Goal: Task Accomplishment & Management: Complete application form

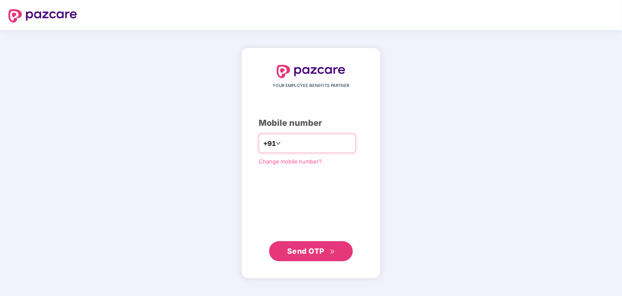
click at [292, 141] on input "number" at bounding box center [316, 143] width 69 height 13
click at [328, 142] on input "****" at bounding box center [316, 143] width 69 height 13
click at [292, 142] on input "****" at bounding box center [316, 143] width 69 height 13
type input "**********"
click at [303, 210] on div "**********" at bounding box center [311, 163] width 105 height 196
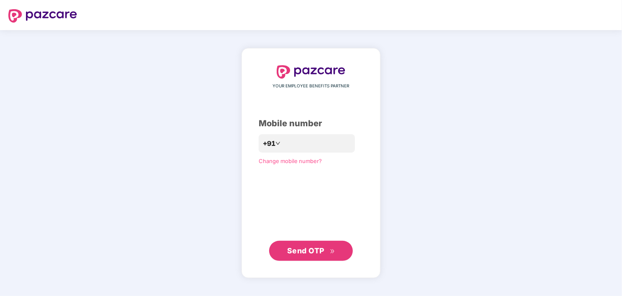
click at [308, 250] on span "Send OTP" at bounding box center [305, 250] width 37 height 9
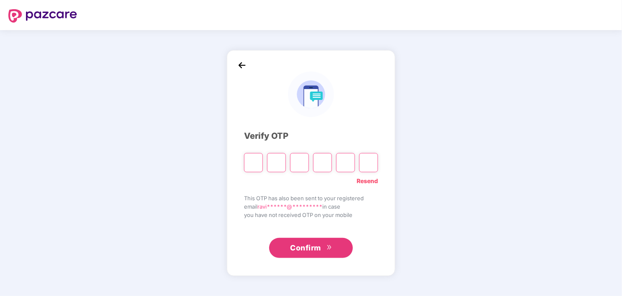
type input "*"
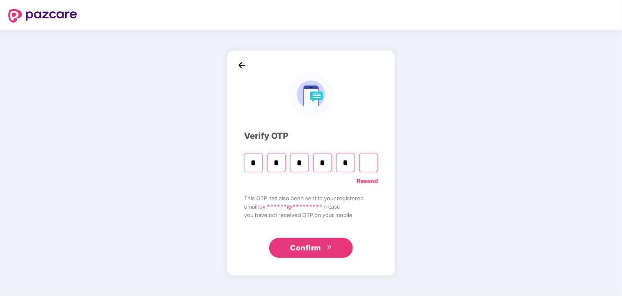
type input "*"
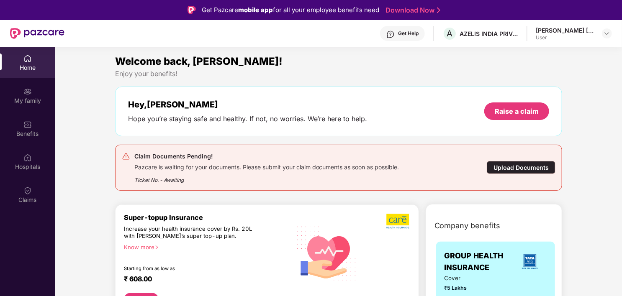
click at [529, 169] on div "Upload Documents" at bounding box center [521, 167] width 69 height 13
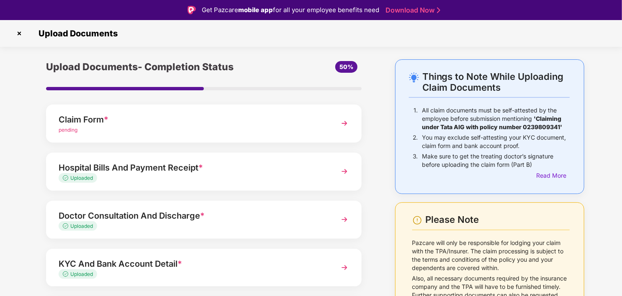
click at [346, 126] on img at bounding box center [344, 123] width 15 height 15
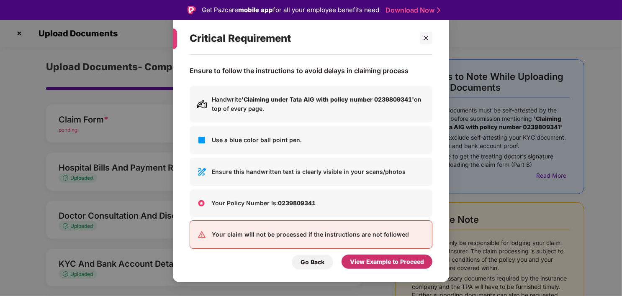
click at [393, 263] on div "View Example to Proceed" at bounding box center [387, 261] width 74 height 9
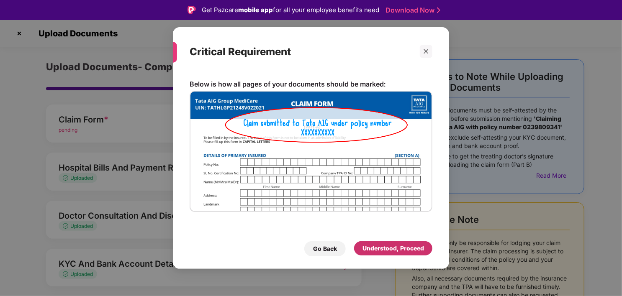
click at [389, 251] on div "Understood, Proceed" at bounding box center [393, 248] width 62 height 9
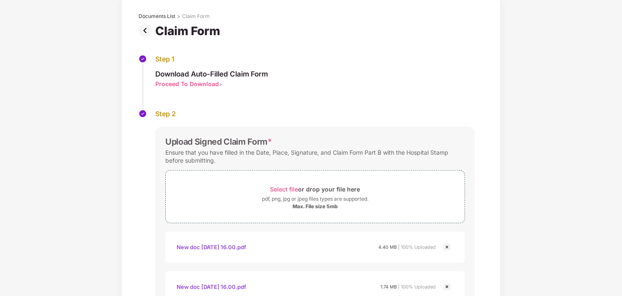
scroll to position [127, 0]
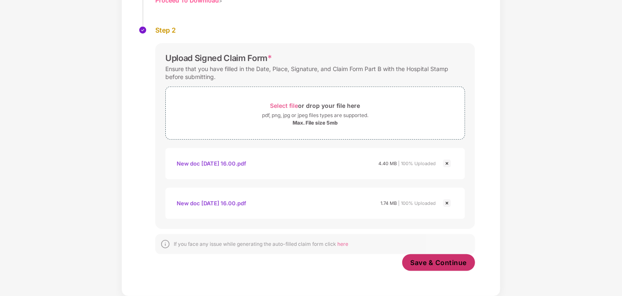
click at [439, 263] on span "Save & Continue" at bounding box center [438, 262] width 56 height 9
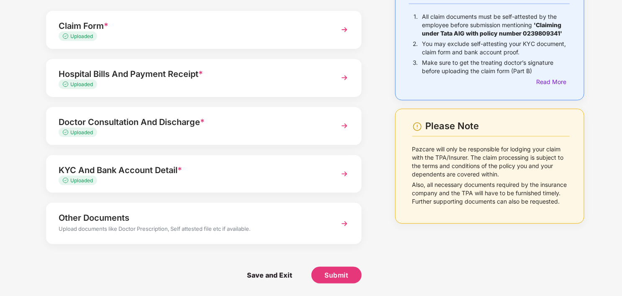
scroll to position [32, 0]
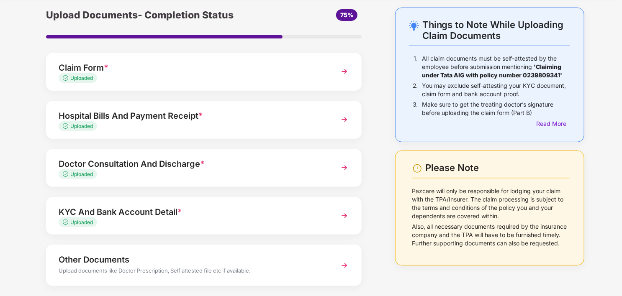
click at [337, 119] on img at bounding box center [344, 119] width 15 height 15
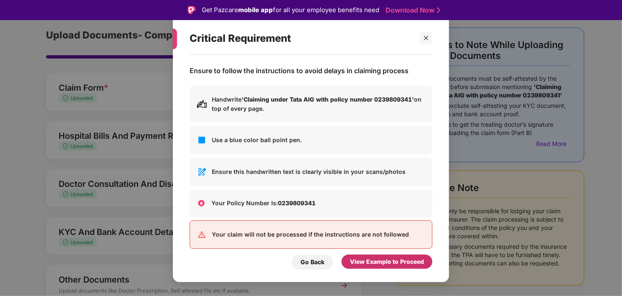
click at [375, 261] on div "View Example to Proceed" at bounding box center [387, 261] width 74 height 9
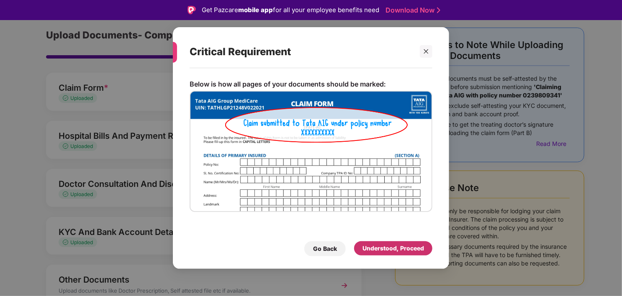
click at [380, 249] on div "Understood, Proceed" at bounding box center [393, 248] width 62 height 9
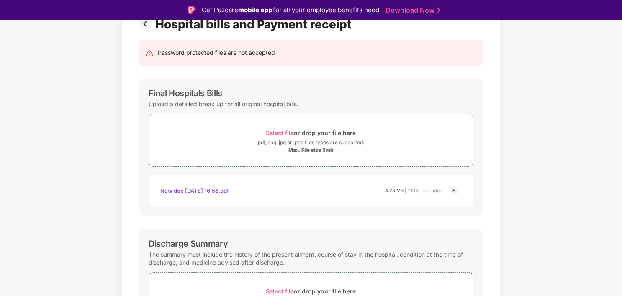
scroll to position [115, 0]
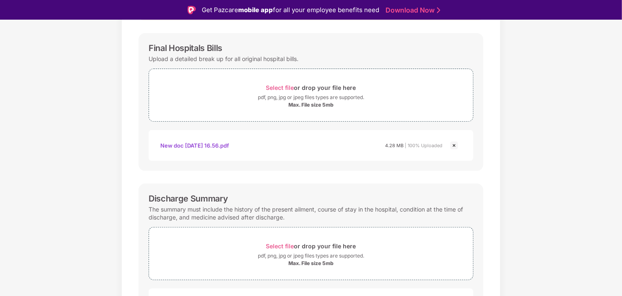
click at [454, 145] on img at bounding box center [454, 146] width 10 height 10
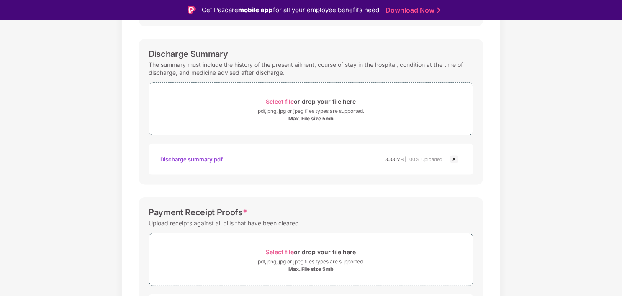
scroll to position [241, 0]
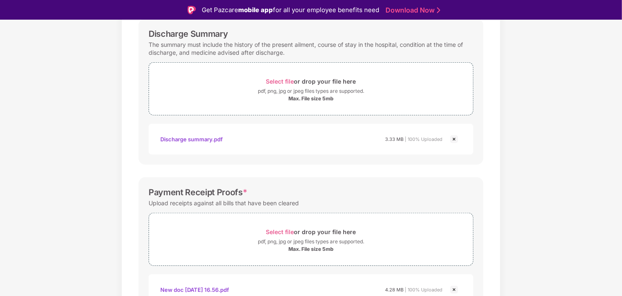
click at [453, 140] on img at bounding box center [454, 139] width 10 height 10
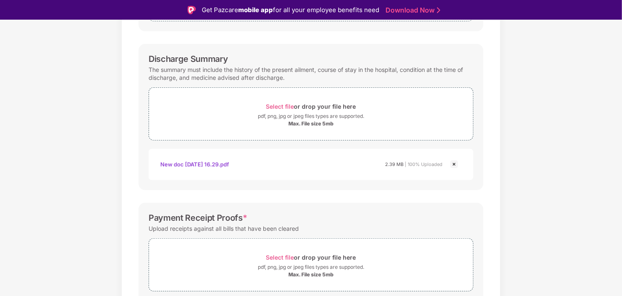
scroll to position [290, 0]
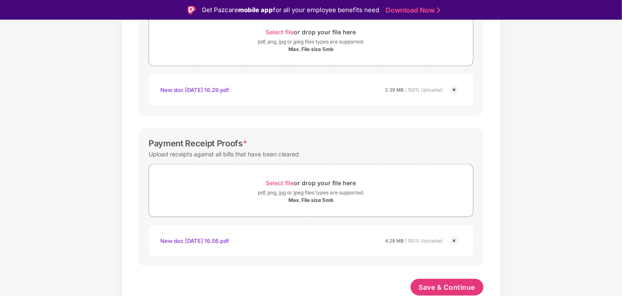
click at [227, 241] on div "New doc 08-15-2025 16.56.pdf" at bounding box center [194, 241] width 69 height 14
click at [454, 241] on img at bounding box center [454, 241] width 10 height 10
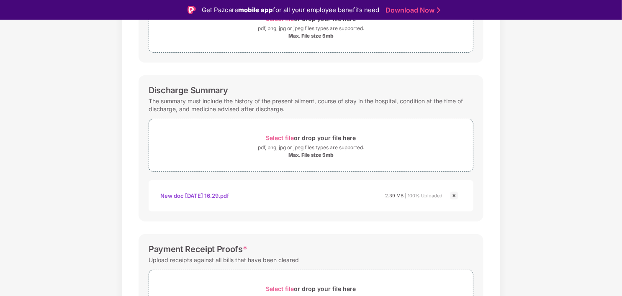
scroll to position [251, 0]
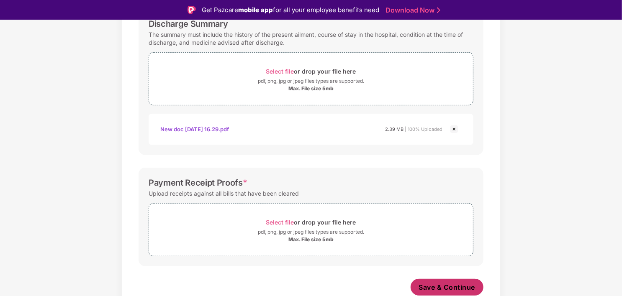
click at [449, 287] on span "Save & Continue" at bounding box center [447, 287] width 56 height 9
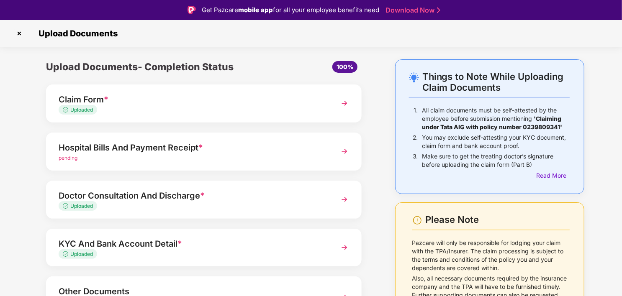
click at [343, 201] on img at bounding box center [344, 199] width 15 height 15
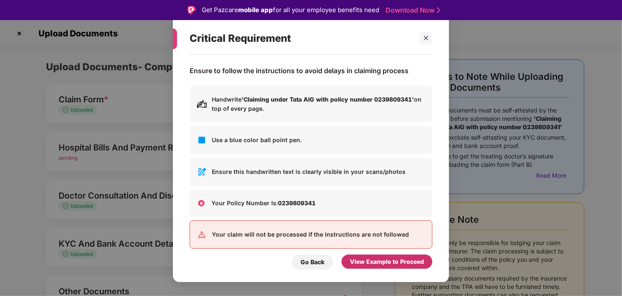
click at [369, 264] on div "View Example to Proceed" at bounding box center [387, 261] width 74 height 9
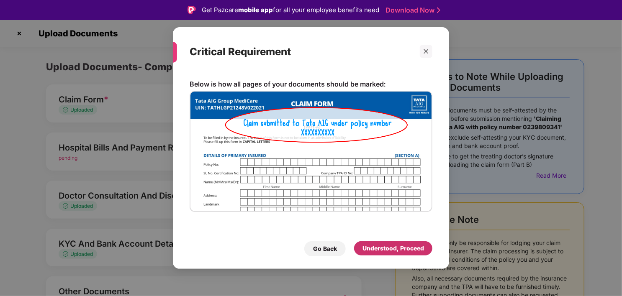
click at [376, 250] on div "Understood, Proceed" at bounding box center [393, 248] width 62 height 9
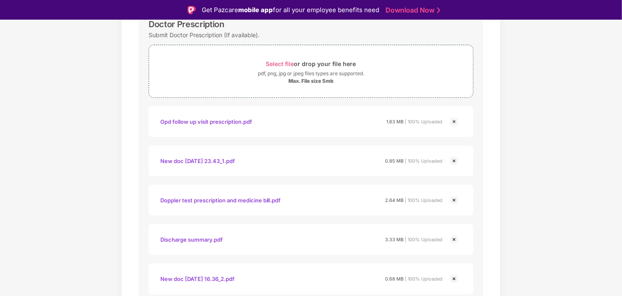
scroll to position [126, 0]
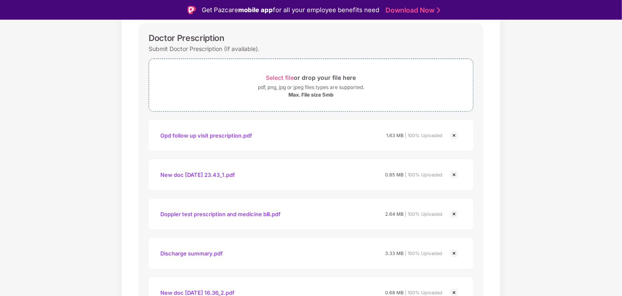
click at [454, 135] on img at bounding box center [454, 136] width 10 height 10
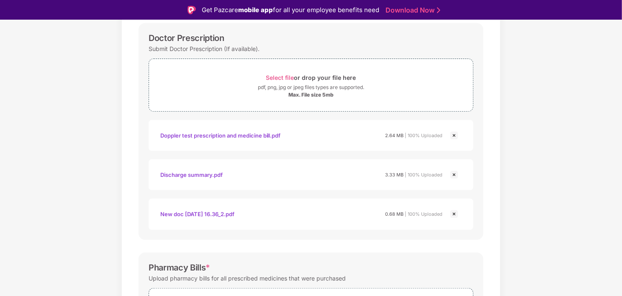
click at [454, 135] on img at bounding box center [454, 136] width 10 height 10
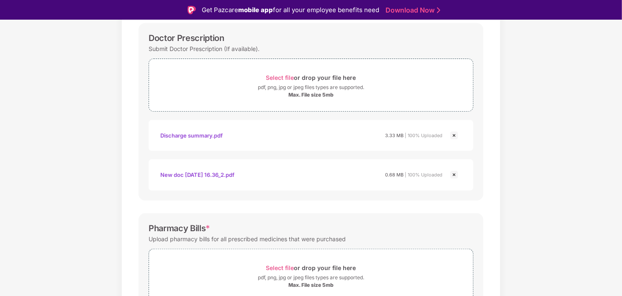
click at [454, 135] on img at bounding box center [454, 136] width 10 height 10
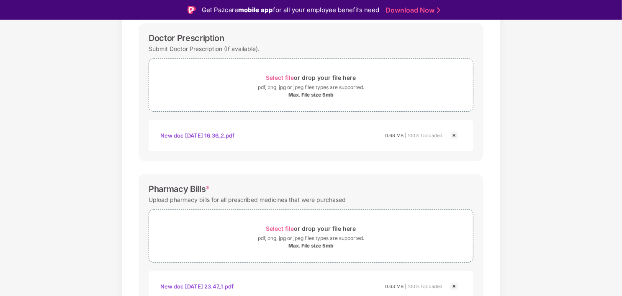
click at [454, 135] on img at bounding box center [454, 136] width 10 height 10
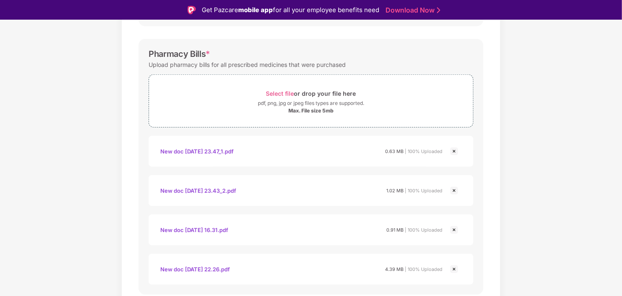
scroll to position [377, 0]
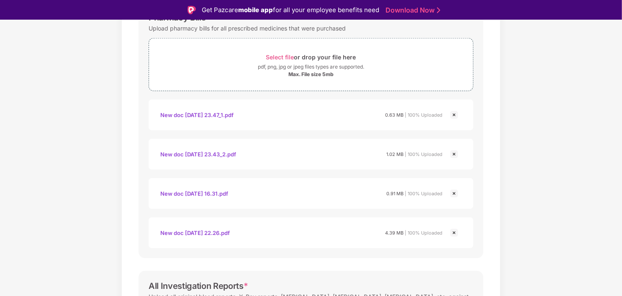
click at [452, 117] on img at bounding box center [454, 115] width 10 height 10
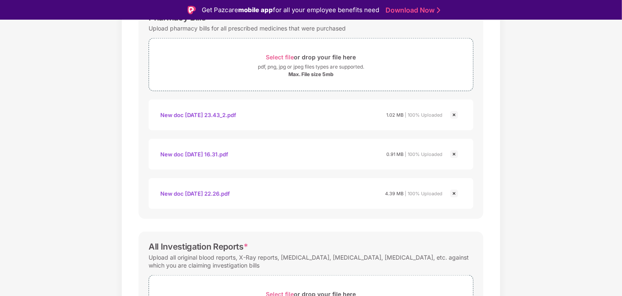
click at [454, 154] on img at bounding box center [454, 154] width 10 height 10
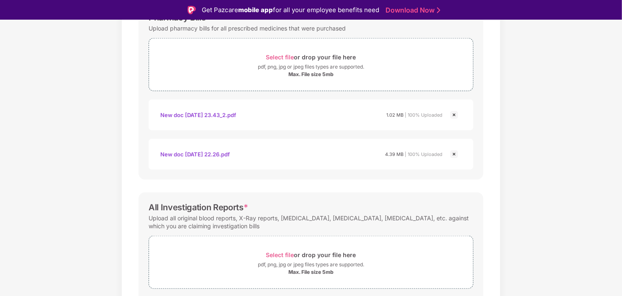
click at [452, 116] on img at bounding box center [454, 115] width 10 height 10
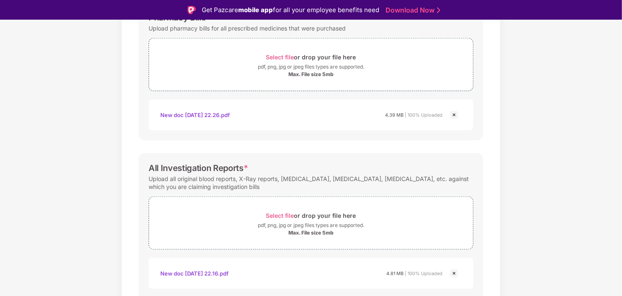
click at [453, 115] on img at bounding box center [454, 115] width 10 height 10
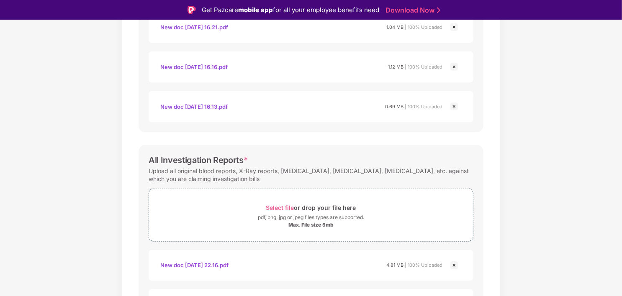
scroll to position [502, 0]
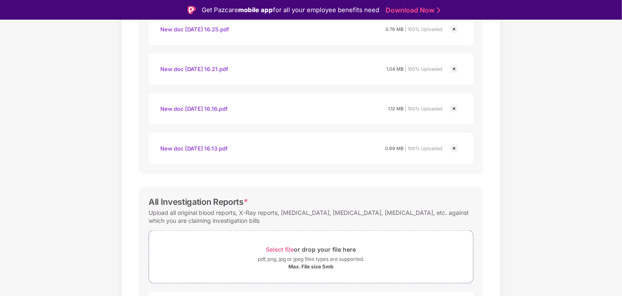
click at [215, 149] on div "New doc 08-16-2025 16.13.pdf" at bounding box center [193, 148] width 67 height 14
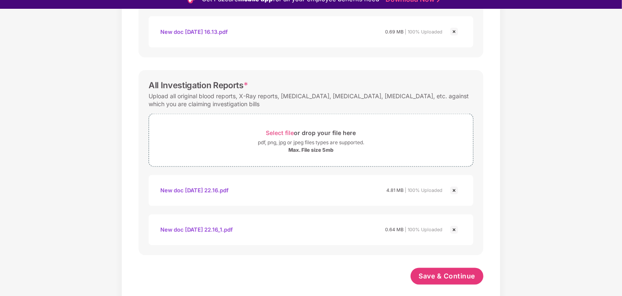
scroll to position [20, 0]
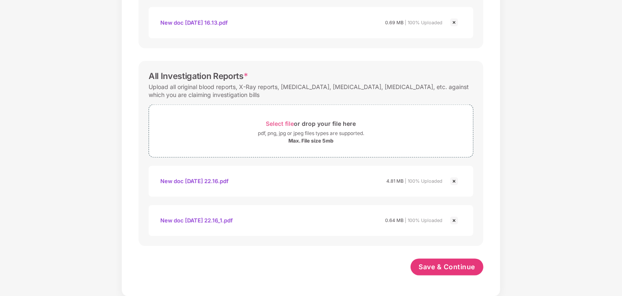
click at [225, 181] on div "New doc 08-07-2025 22.16.pdf" at bounding box center [194, 181] width 68 height 14
click at [218, 221] on div "New doc 08-07-2025 22.16_1.pdf" at bounding box center [196, 221] width 72 height 14
click at [454, 219] on img at bounding box center [454, 221] width 10 height 10
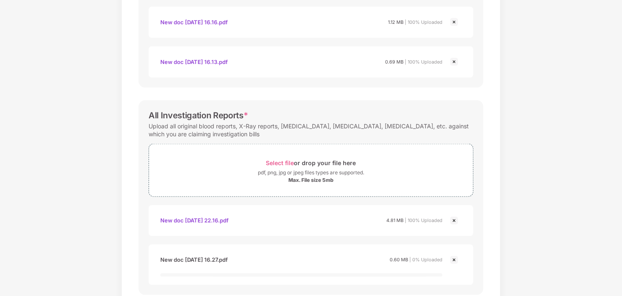
scroll to position [608, 0]
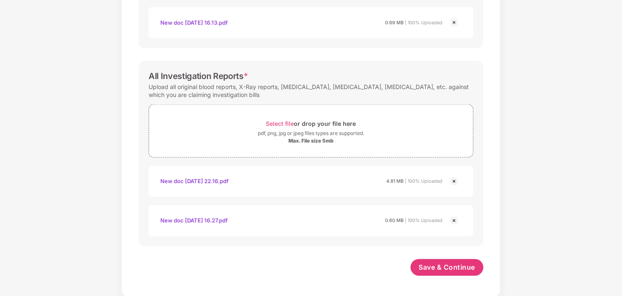
click at [225, 220] on div "New doc 08-16-2025 16.27.pdf" at bounding box center [193, 221] width 67 height 14
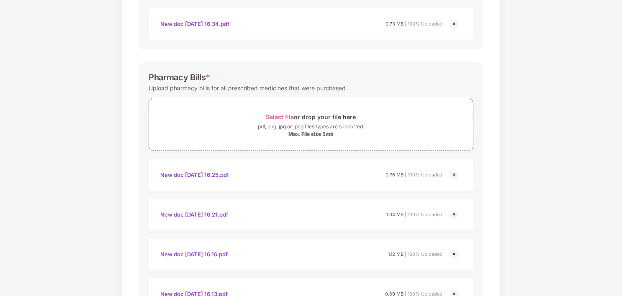
scroll to position [399, 0]
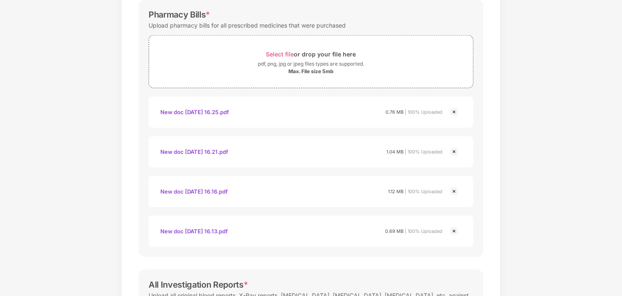
click at [219, 111] on div "New doc 08-16-2025 16.25.pdf" at bounding box center [194, 112] width 69 height 14
click at [216, 111] on div "New doc 08-16-2025 16.25.pdf" at bounding box center [194, 112] width 69 height 14
click at [224, 151] on div "New doc 08-16-2025 16.21.pdf" at bounding box center [194, 152] width 68 height 14
click at [219, 191] on div "New doc 08-16-2025 16.16.pdf" at bounding box center [193, 192] width 67 height 14
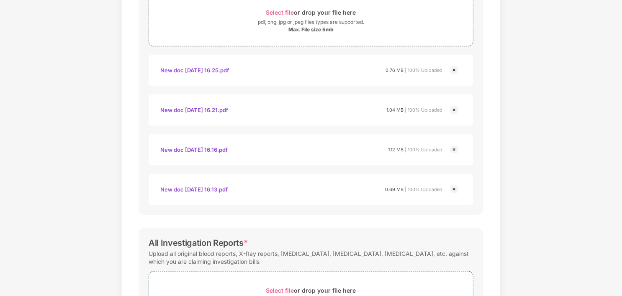
click at [213, 189] on div "New doc 08-16-2025 16.13.pdf" at bounding box center [193, 189] width 67 height 14
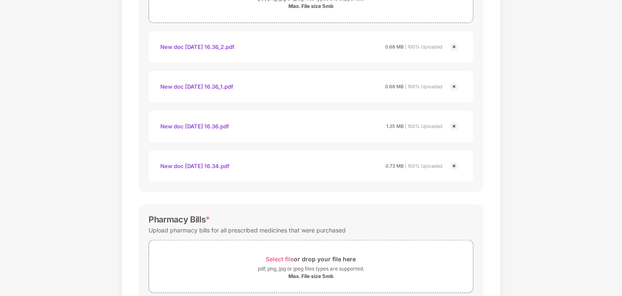
scroll to position [190, 0]
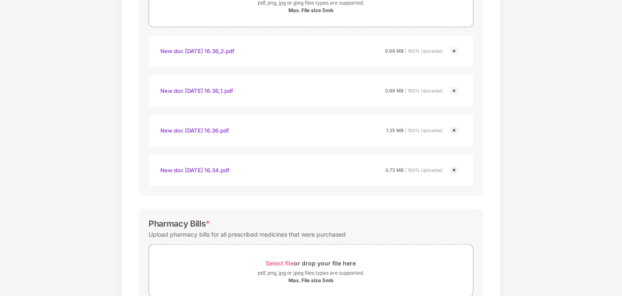
click at [231, 51] on div "New doc 08-16-2025 16.36_2.pdf" at bounding box center [197, 51] width 74 height 14
click at [231, 90] on div "New doc 08-16-2025 16.36_1.pdf" at bounding box center [196, 91] width 73 height 14
click at [226, 130] on div "New doc 08-16-2025 16.36.pdf" at bounding box center [194, 130] width 69 height 14
click at [218, 169] on div "New doc 08-16-2025 16.34.pdf" at bounding box center [194, 170] width 69 height 14
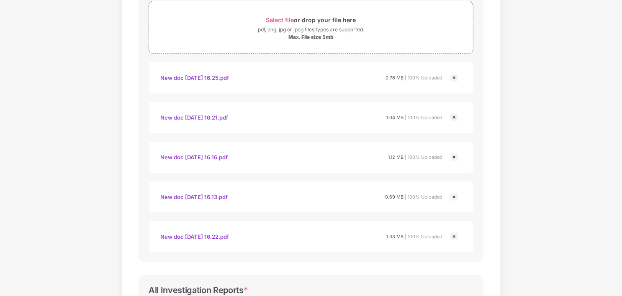
scroll to position [483, 0]
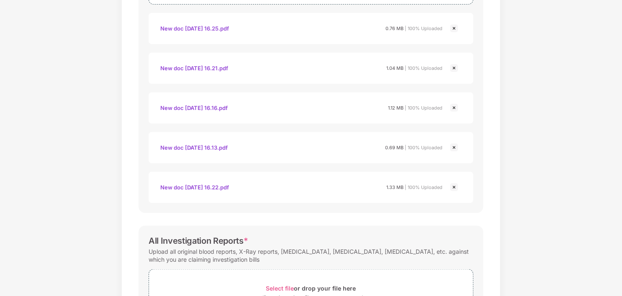
click at [223, 188] on div "New doc 08-16-2025 16.22.pdf" at bounding box center [194, 187] width 69 height 14
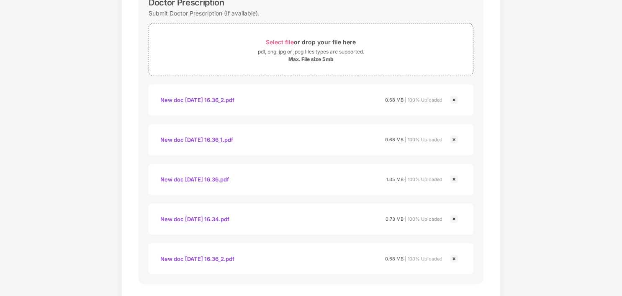
scroll to position [142, 0]
click at [228, 99] on div "New doc 08-16-2025 16.36_2.pdf" at bounding box center [197, 99] width 74 height 14
click at [232, 137] on div "New doc 08-16-2025 16.36_1.pdf" at bounding box center [196, 139] width 73 height 14
click at [229, 177] on div "New doc 08-16-2025 16.36.pdf" at bounding box center [194, 179] width 69 height 14
click at [223, 218] on div "New doc 08-16-2025 16.34.pdf" at bounding box center [194, 218] width 69 height 14
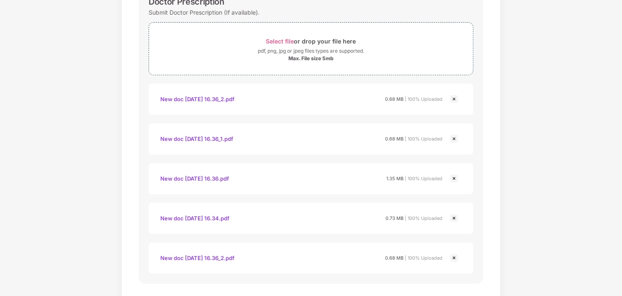
scroll to position [226, 0]
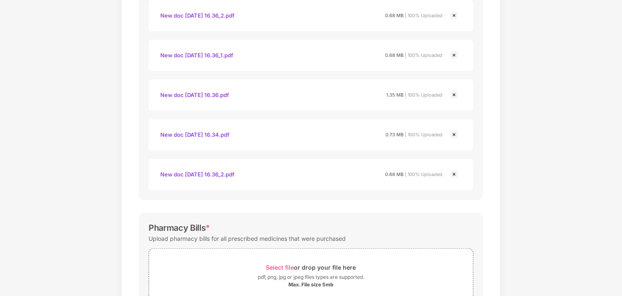
click at [216, 172] on div "New doc 08-16-2025 16.36_2.pdf" at bounding box center [197, 174] width 74 height 14
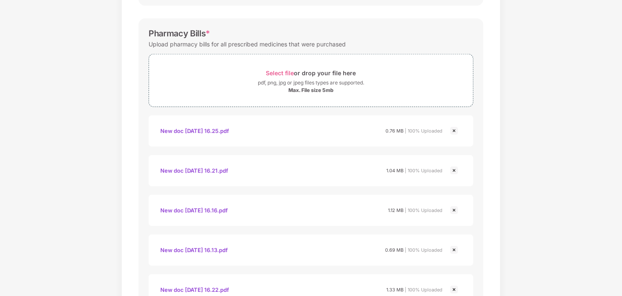
scroll to position [477, 0]
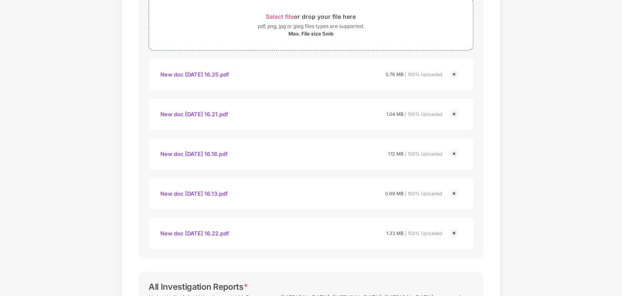
click at [211, 73] on div "New doc 08-16-2025 16.25.pdf" at bounding box center [194, 74] width 69 height 14
click at [208, 114] on div "New doc 08-16-2025 16.21.pdf" at bounding box center [194, 114] width 68 height 14
click at [216, 152] on div "New doc 08-16-2025 16.16.pdf" at bounding box center [193, 154] width 67 height 14
click at [226, 191] on div "New doc 08-16-2025 16.13.pdf" at bounding box center [193, 194] width 67 height 14
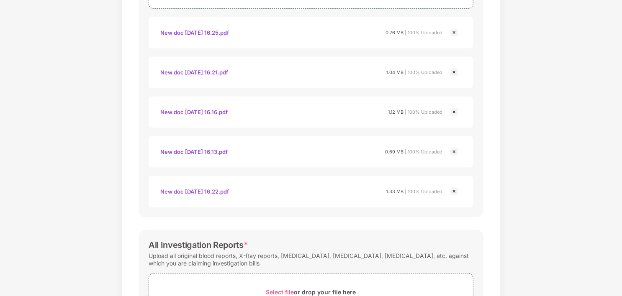
click at [222, 191] on div "New doc 08-16-2025 16.22.pdf" at bounding box center [194, 192] width 69 height 14
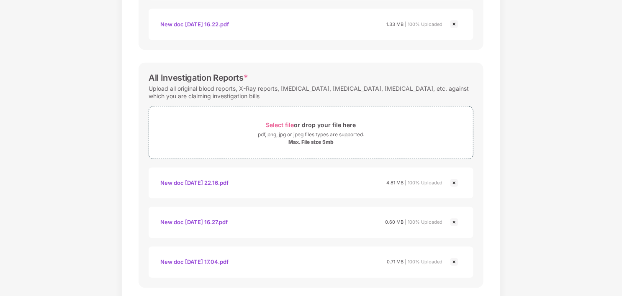
scroll to position [728, 0]
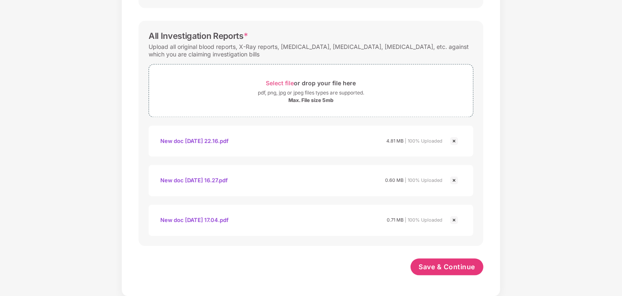
click at [225, 221] on div "New doc 08-16-2025 17.04.pdf" at bounding box center [194, 220] width 68 height 14
click at [444, 269] on span "Save & Continue" at bounding box center [447, 267] width 56 height 9
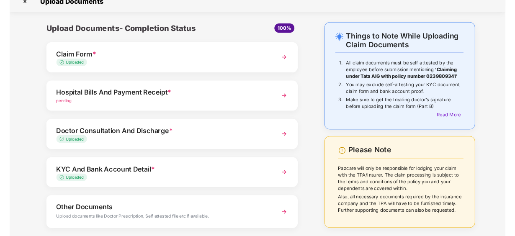
scroll to position [0, 0]
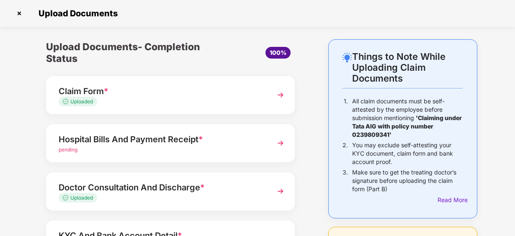
click at [278, 143] on img at bounding box center [280, 143] width 15 height 15
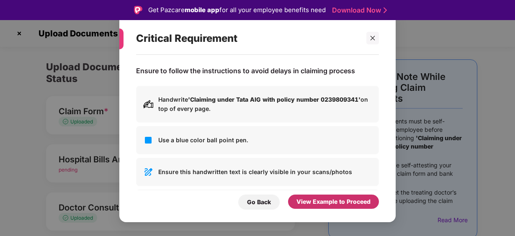
click at [343, 200] on div "View Example to Proceed" at bounding box center [333, 201] width 74 height 9
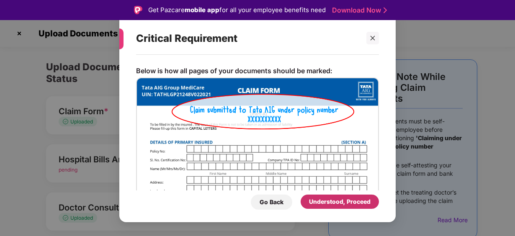
click at [339, 201] on div "Understood, Proceed" at bounding box center [340, 201] width 62 height 9
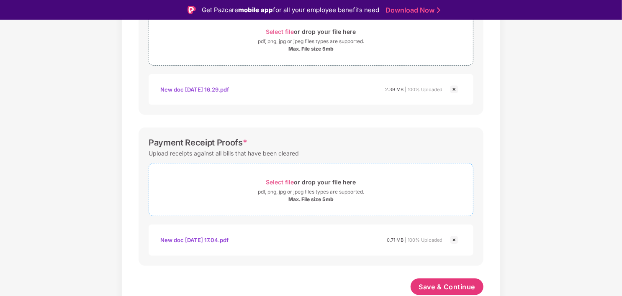
scroll to position [290, 0]
click at [221, 241] on div "New doc 08-16-2025 17.04.pdf" at bounding box center [194, 240] width 68 height 14
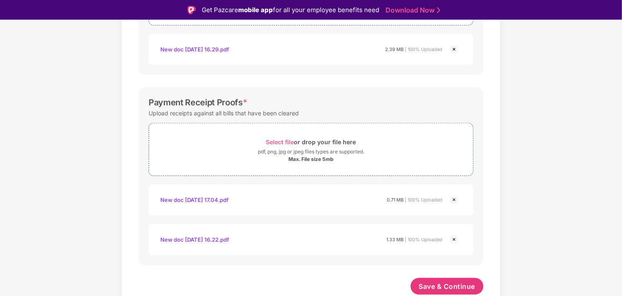
scroll to position [330, 0]
click at [229, 239] on div "New doc 08-16-2025 16.22.pdf" at bounding box center [194, 240] width 69 height 14
click at [226, 241] on div "New doc 08-16-2025 16.22.pdf" at bounding box center [194, 240] width 69 height 14
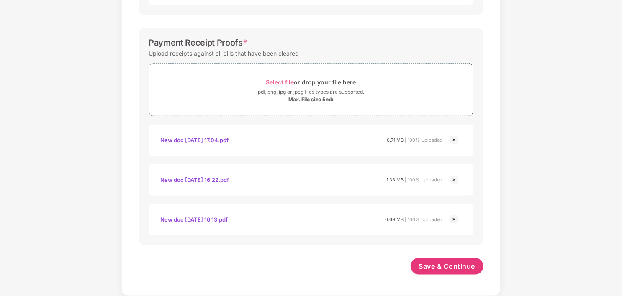
scroll to position [370, 0]
click at [228, 221] on div "New doc 08-16-2025 16.13.pdf" at bounding box center [193, 220] width 67 height 14
click at [452, 269] on span "Save & Continue" at bounding box center [447, 267] width 56 height 9
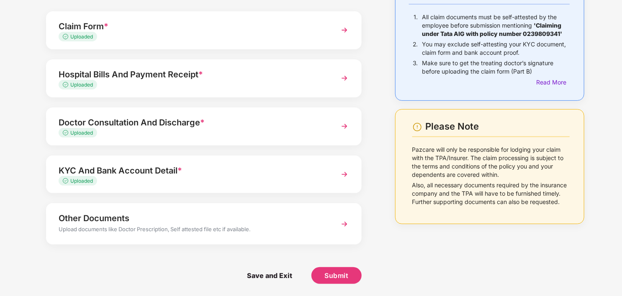
scroll to position [74, 0]
click at [343, 225] on img at bounding box center [344, 223] width 15 height 15
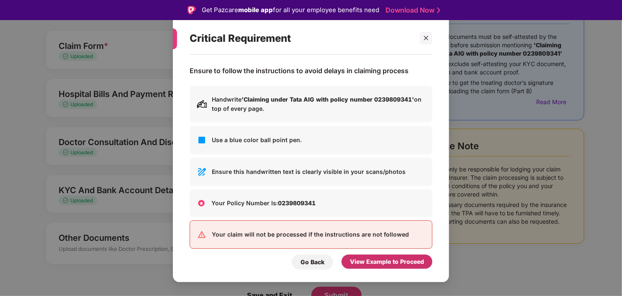
click at [371, 261] on div "View Example to Proceed" at bounding box center [387, 261] width 74 height 9
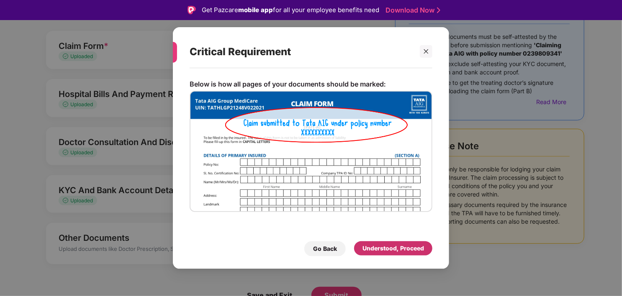
click at [374, 251] on div "Understood, Proceed" at bounding box center [393, 248] width 62 height 9
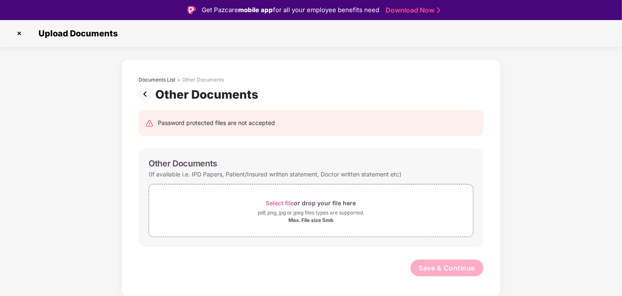
click at [18, 32] on img at bounding box center [19, 33] width 13 height 13
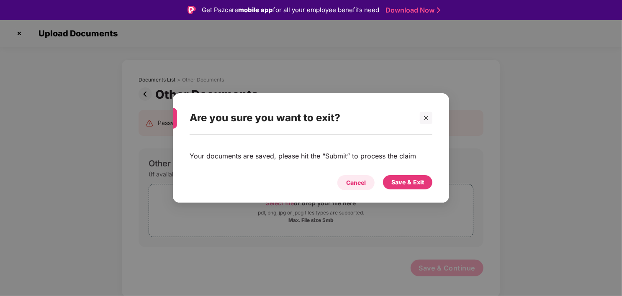
click at [363, 186] on div "Cancel" at bounding box center [356, 182] width 20 height 9
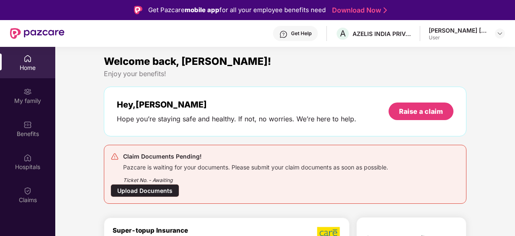
click at [152, 190] on div "Upload Documents" at bounding box center [144, 190] width 69 height 13
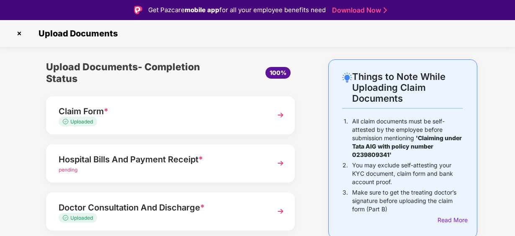
click at [279, 164] on img at bounding box center [280, 163] width 15 height 15
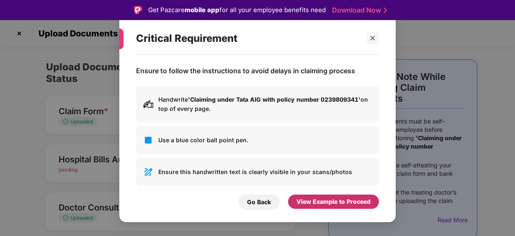
click at [328, 201] on div "View Example to Proceed" at bounding box center [333, 201] width 74 height 9
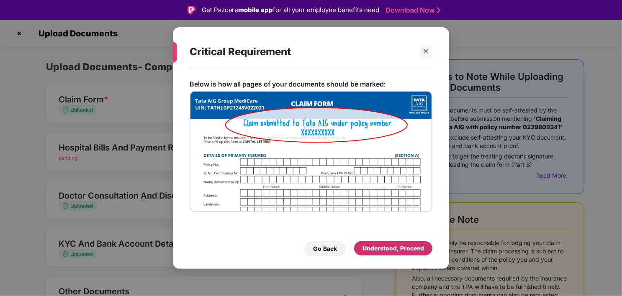
click at [423, 236] on div "Understood, Proceed" at bounding box center [393, 248] width 62 height 9
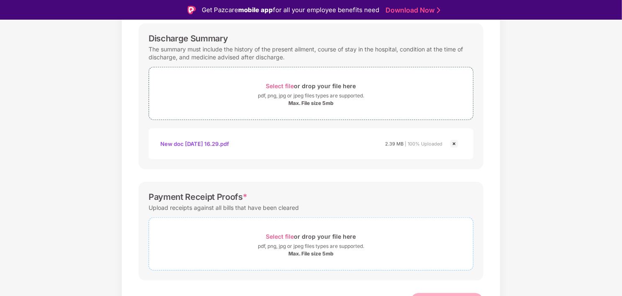
scroll to position [251, 0]
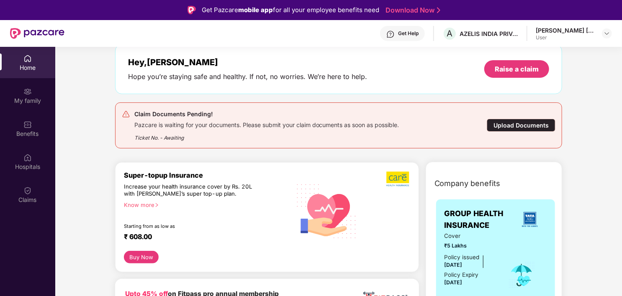
scroll to position [42, 0]
click at [513, 121] on div "Upload Documents" at bounding box center [521, 125] width 69 height 13
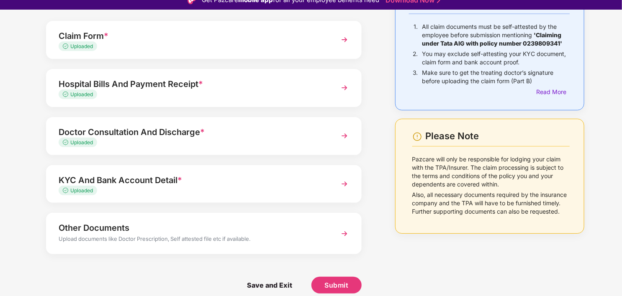
scroll to position [20, 0]
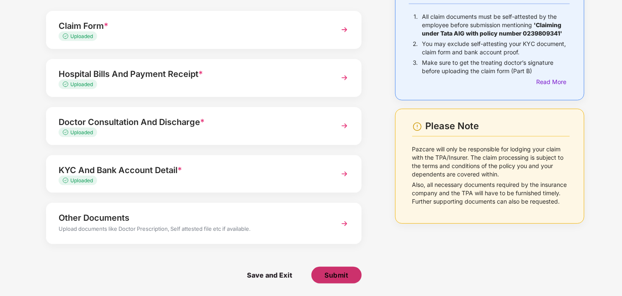
click at [339, 275] on span "Submit" at bounding box center [336, 275] width 24 height 9
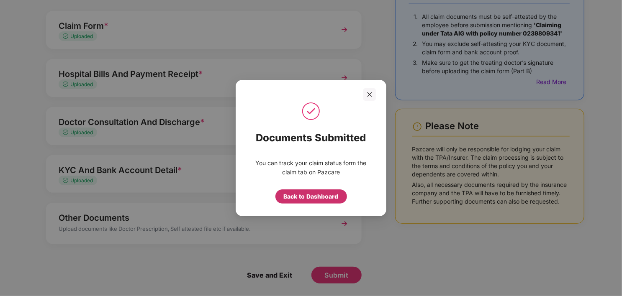
click at [316, 197] on div "Back to Dashboard" at bounding box center [311, 196] width 55 height 9
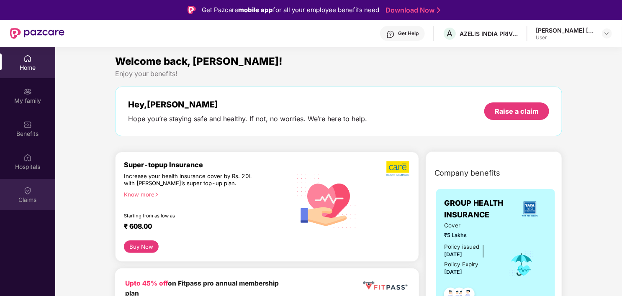
click at [27, 198] on div "Claims" at bounding box center [27, 200] width 55 height 8
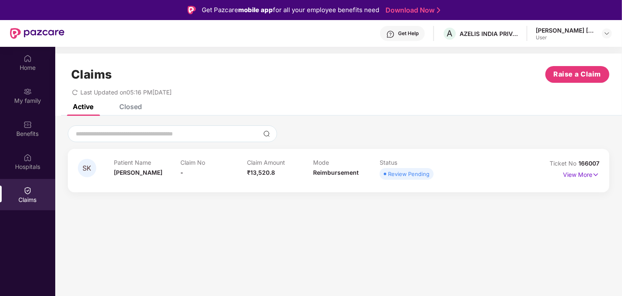
click at [134, 108] on div "Closed" at bounding box center [130, 107] width 23 height 8
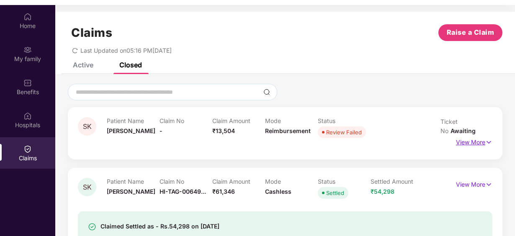
click at [480, 143] on p "View More" at bounding box center [474, 141] width 36 height 11
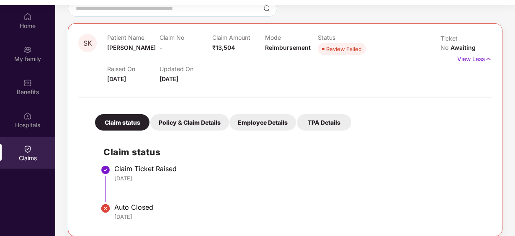
scroll to position [126, 0]
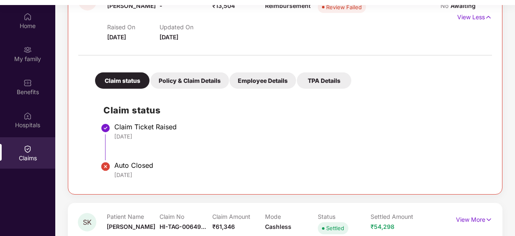
drag, startPoint x: 115, startPoint y: 176, endPoint x: 151, endPoint y: 174, distance: 35.2
click at [151, 174] on div "15 Aug 2025" at bounding box center [298, 175] width 369 height 8
drag, startPoint x: 151, startPoint y: 174, endPoint x: 146, endPoint y: 136, distance: 39.2
click at [146, 136] on div "12 Aug 2025" at bounding box center [298, 137] width 369 height 8
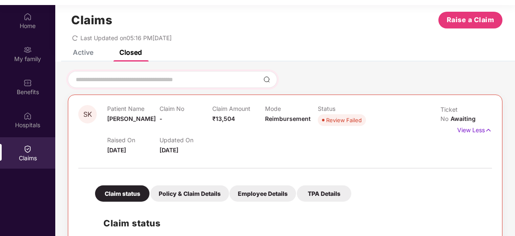
scroll to position [0, 0]
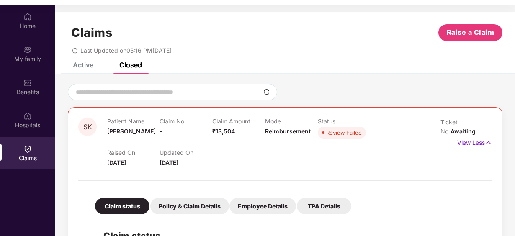
click at [81, 64] on div "Active" at bounding box center [83, 65] width 21 height 8
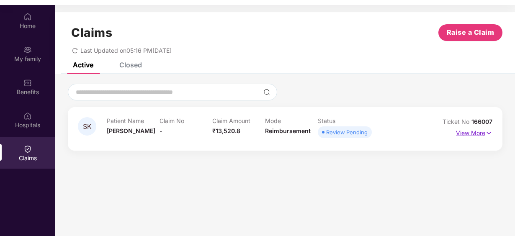
click at [485, 133] on img at bounding box center [488, 132] width 7 height 9
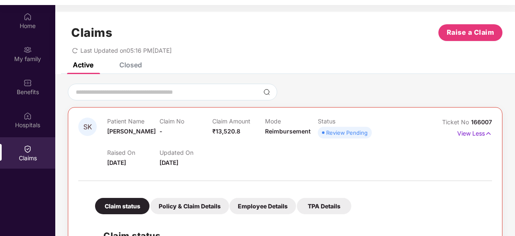
drag, startPoint x: 115, startPoint y: 164, endPoint x: 208, endPoint y: 162, distance: 92.9
click at [208, 162] on div "Raised On 15 Aug 2025 Updated On 16 Aug 2025" at bounding box center [265, 154] width 316 height 27
click at [131, 61] on div "Claims Raise a Claim Last Updated on 05:16 PM, 16 Aug 2025" at bounding box center [284, 37] width 459 height 51
click at [89, 61] on div "Claims Raise a Claim Last Updated on 05:16 PM, 16 Aug 2025" at bounding box center [284, 37] width 459 height 51
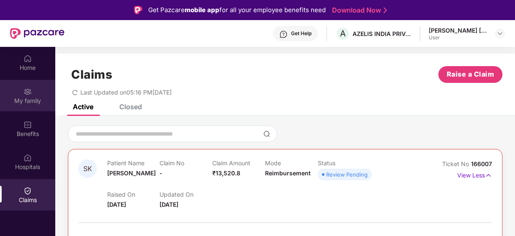
click at [25, 98] on div "My family" at bounding box center [27, 101] width 55 height 8
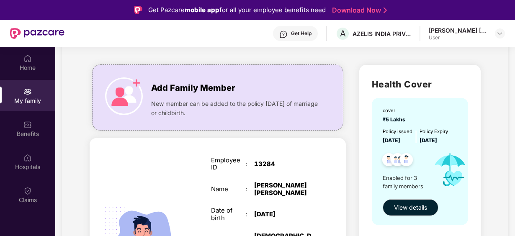
scroll to position [84, 0]
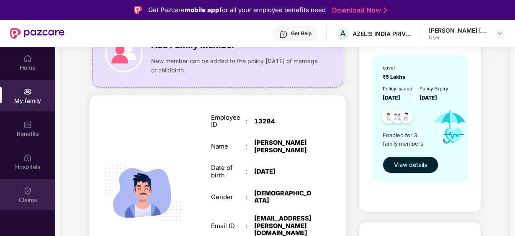
click at [24, 197] on div "Claims" at bounding box center [27, 200] width 55 height 8
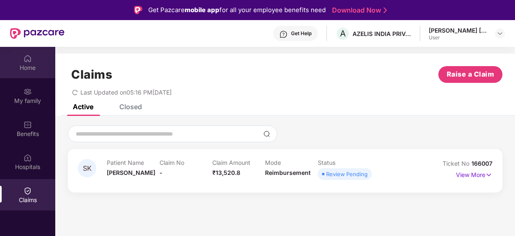
click at [26, 65] on div "Home" at bounding box center [27, 68] width 55 height 8
